Goal: Check status

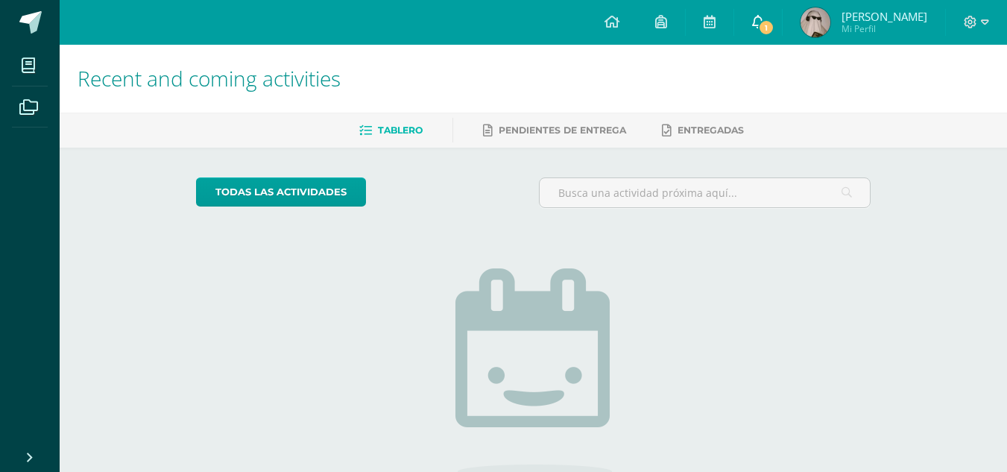
click at [775, 32] on span "1" at bounding box center [766, 27] width 16 height 16
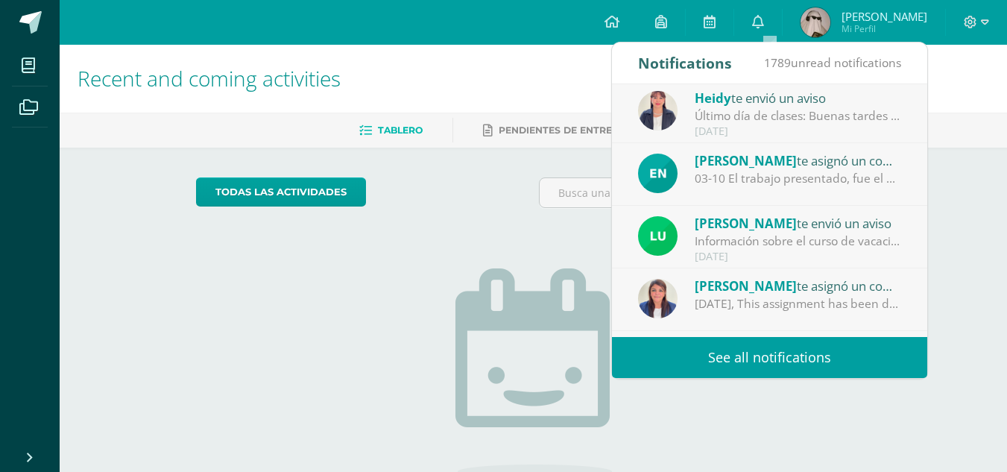
scroll to position [134, 0]
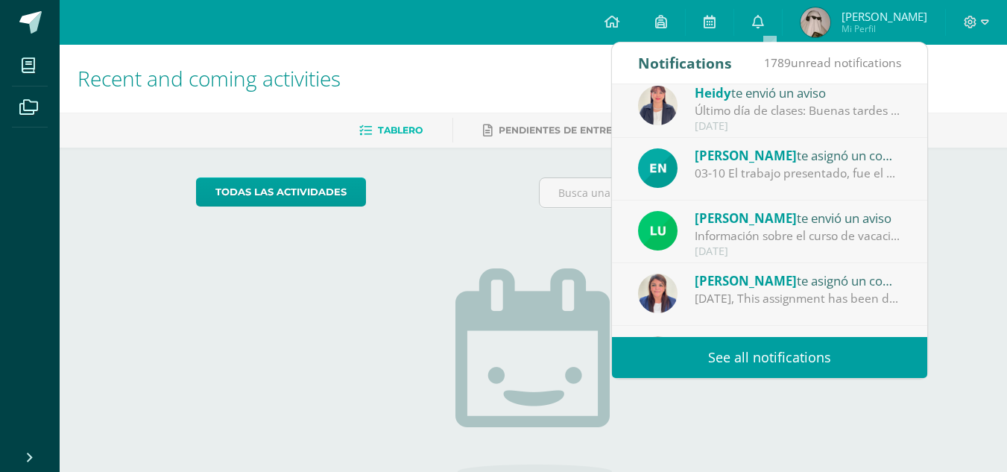
click at [967, 221] on div "Recent and coming activities Tablero Pendientes de entrega Entregadas todas las…" at bounding box center [533, 326] width 947 height 563
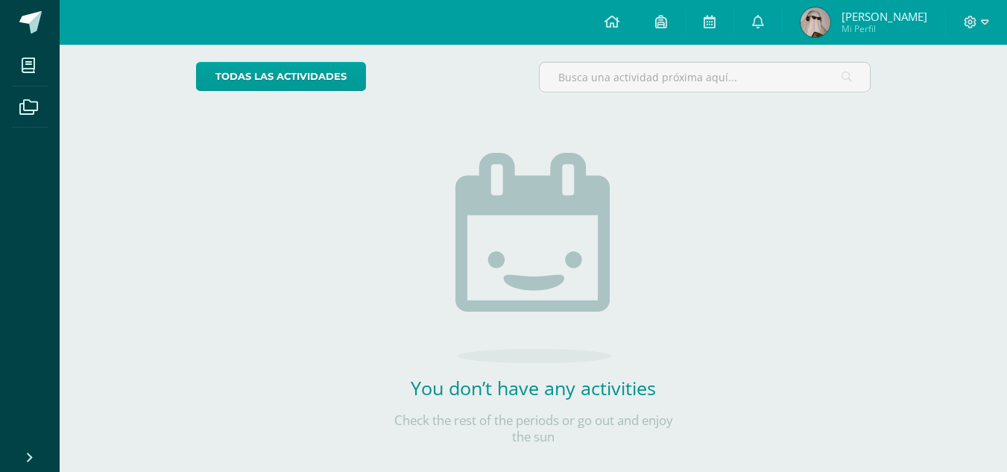
scroll to position [136, 0]
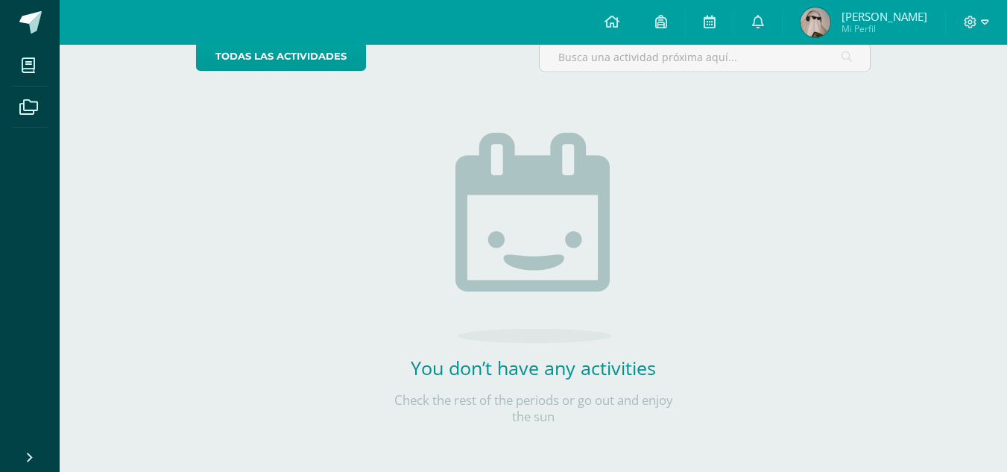
click at [880, 26] on span "Mi Perfil" at bounding box center [885, 28] width 86 height 13
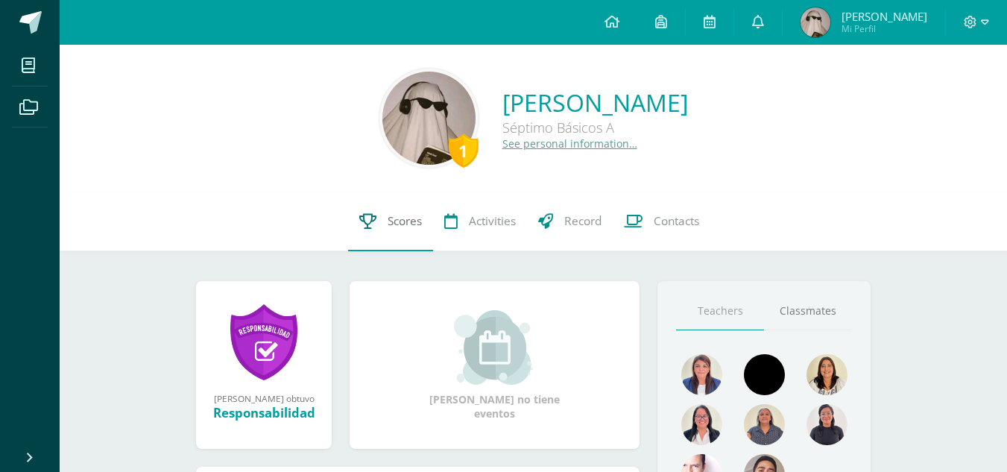
click at [409, 225] on span "Scores" at bounding box center [405, 221] width 34 height 16
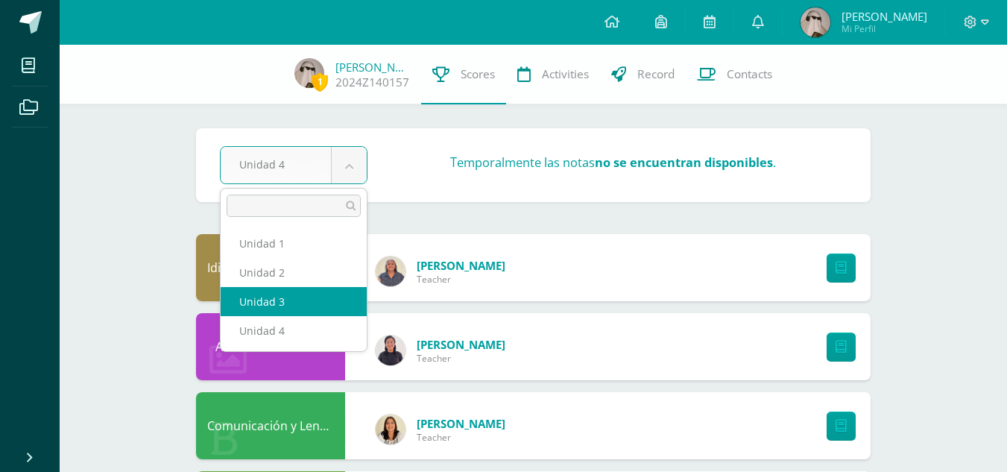
select select "Unidad 3"
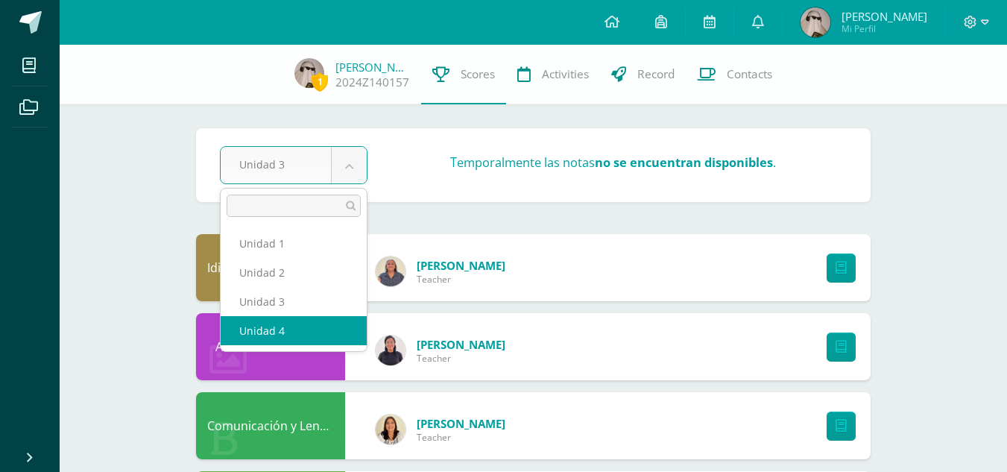
select select "Unidad 4"
